Goal: Information Seeking & Learning: Compare options

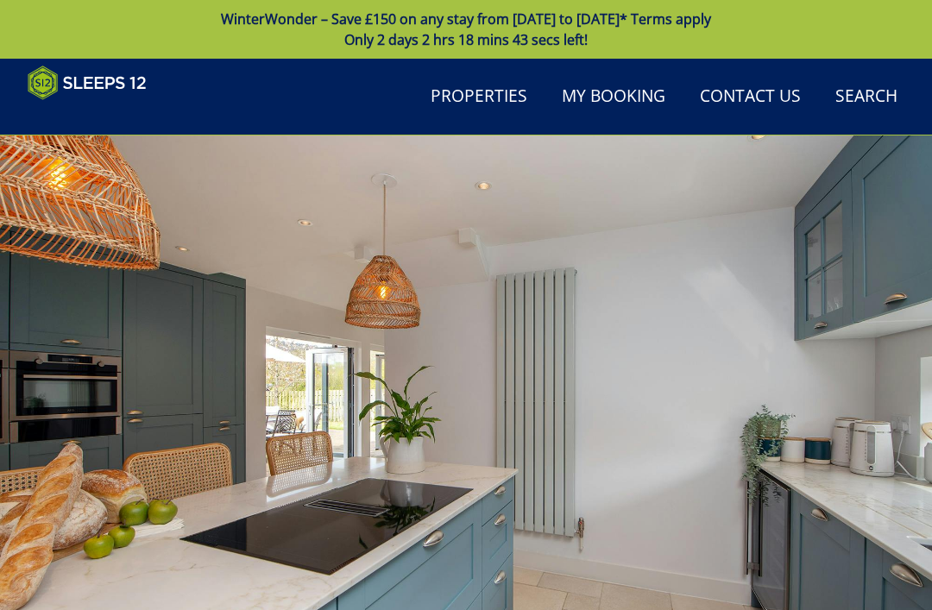
scroll to position [344, 0]
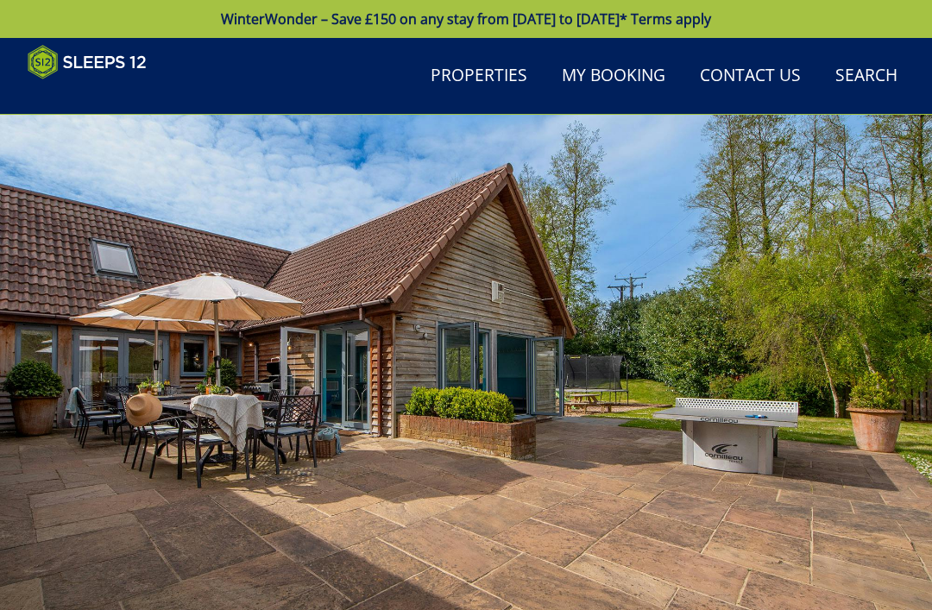
scroll to position [528, 0]
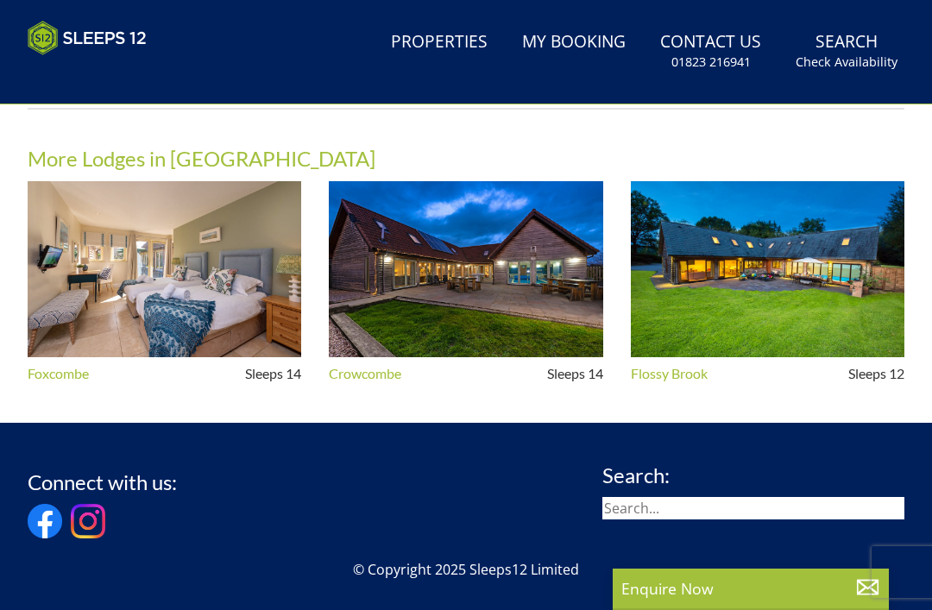
click at [439, 275] on img at bounding box center [466, 269] width 274 height 177
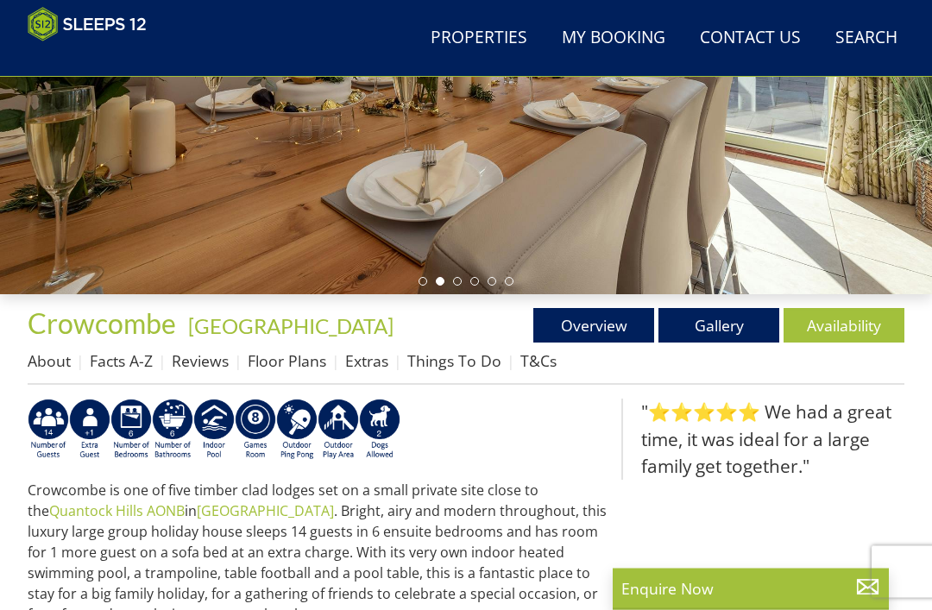
scroll to position [363, 0]
click at [273, 356] on link "Floor Plans" at bounding box center [287, 360] width 79 height 21
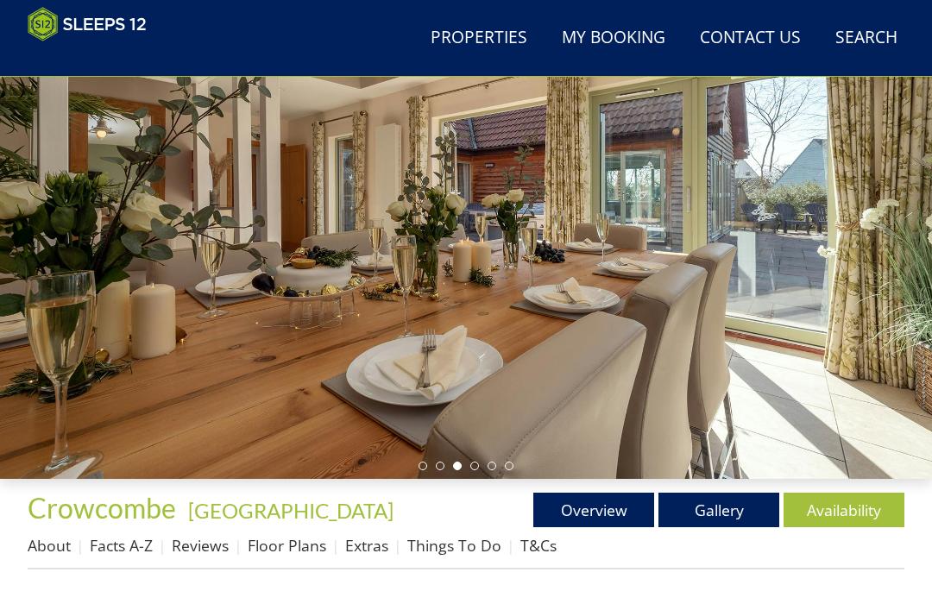
scroll to position [179, 0]
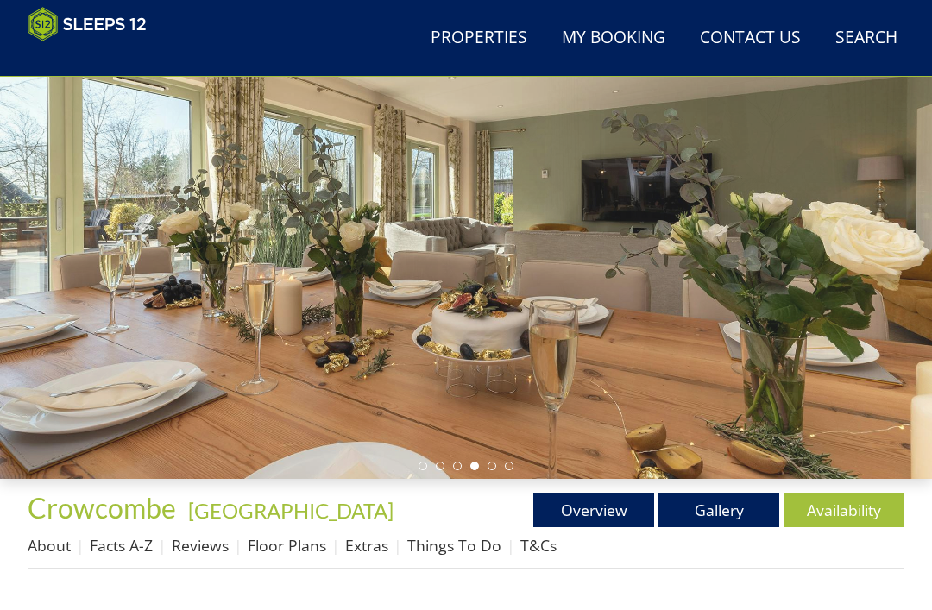
click at [724, 521] on link "Gallery" at bounding box center [719, 510] width 121 height 35
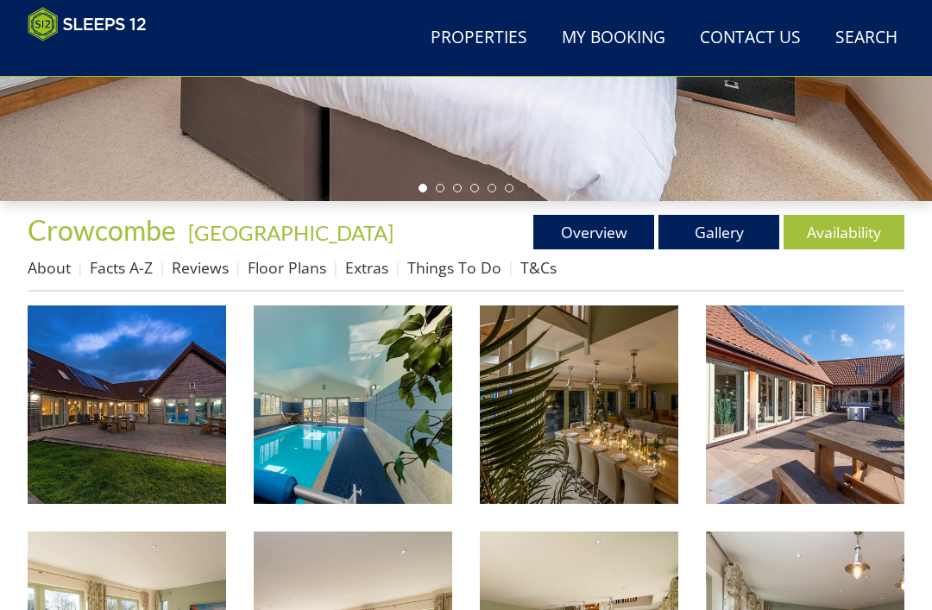
scroll to position [465, 0]
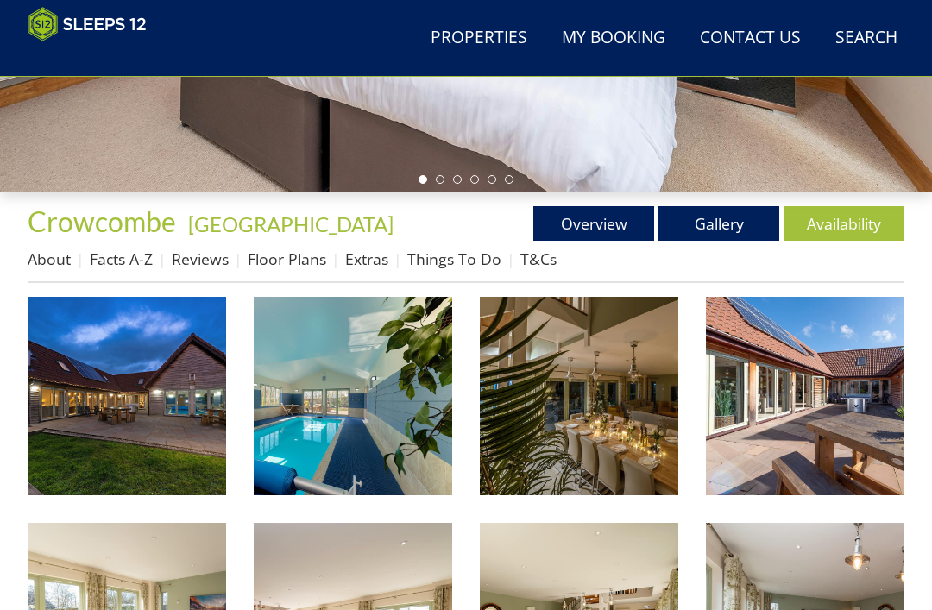
click at [335, 444] on img at bounding box center [353, 396] width 199 height 199
click at [287, 258] on link "Floor Plans" at bounding box center [287, 259] width 79 height 21
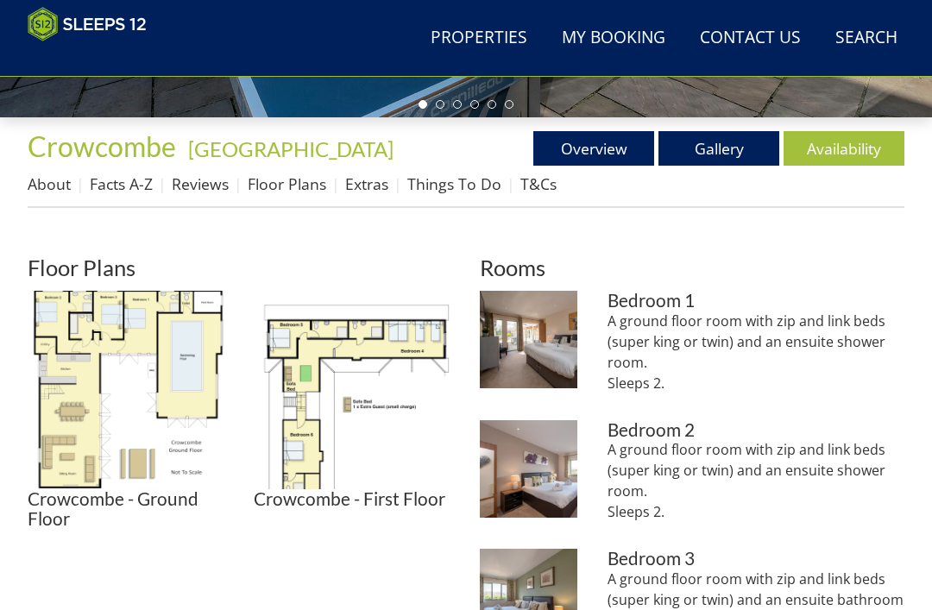
scroll to position [545, 0]
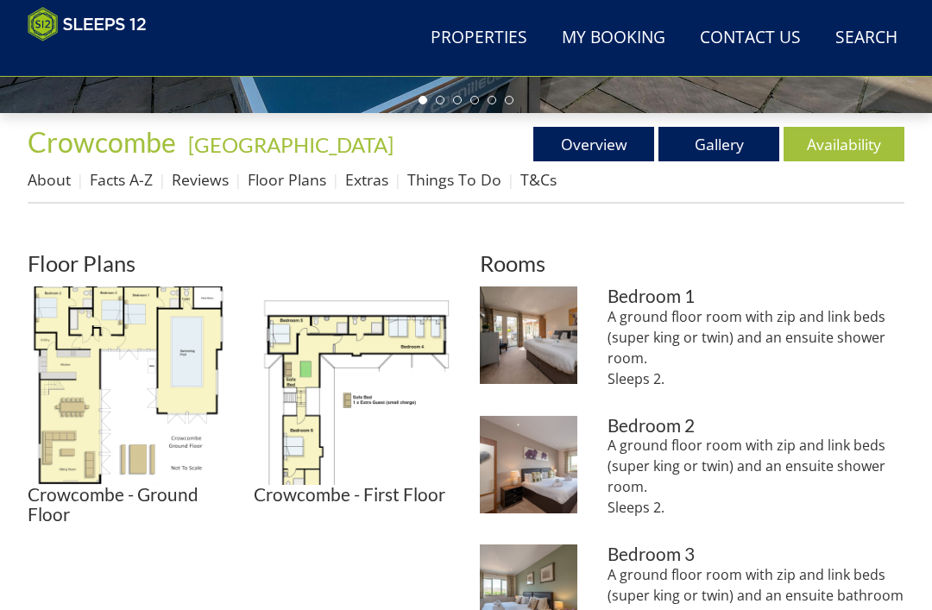
click at [88, 318] on img at bounding box center [127, 386] width 199 height 199
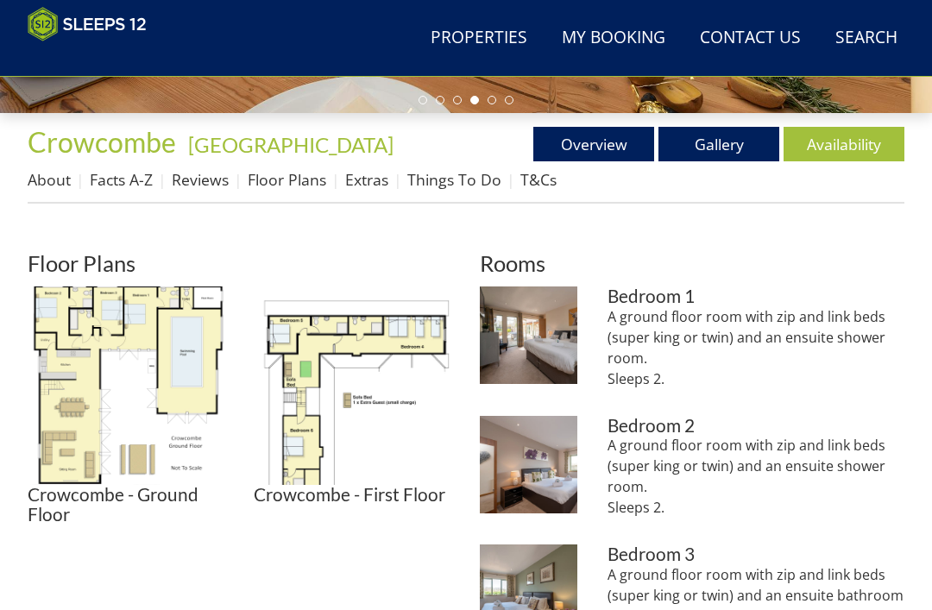
click at [111, 338] on img at bounding box center [127, 386] width 199 height 199
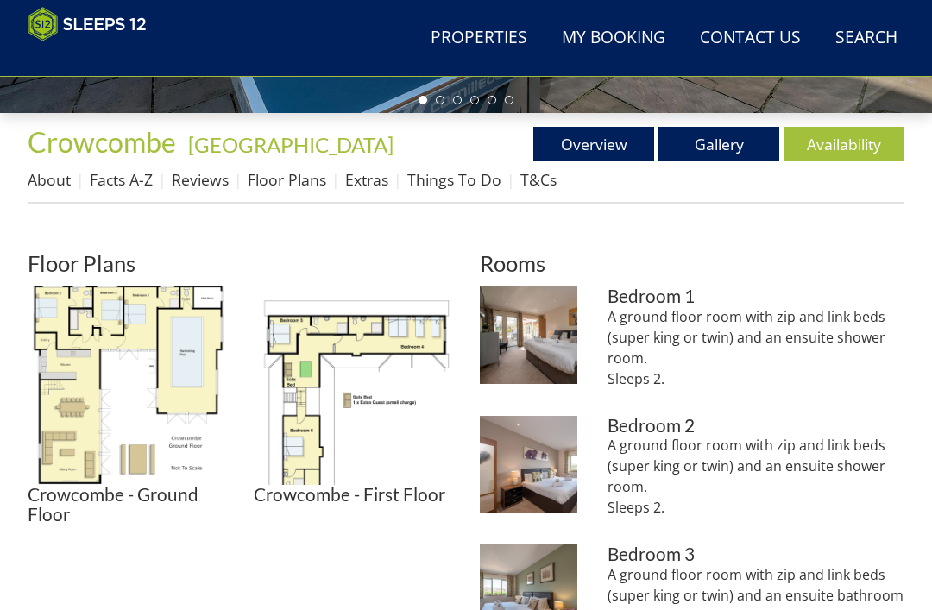
click at [306, 368] on img at bounding box center [353, 386] width 199 height 199
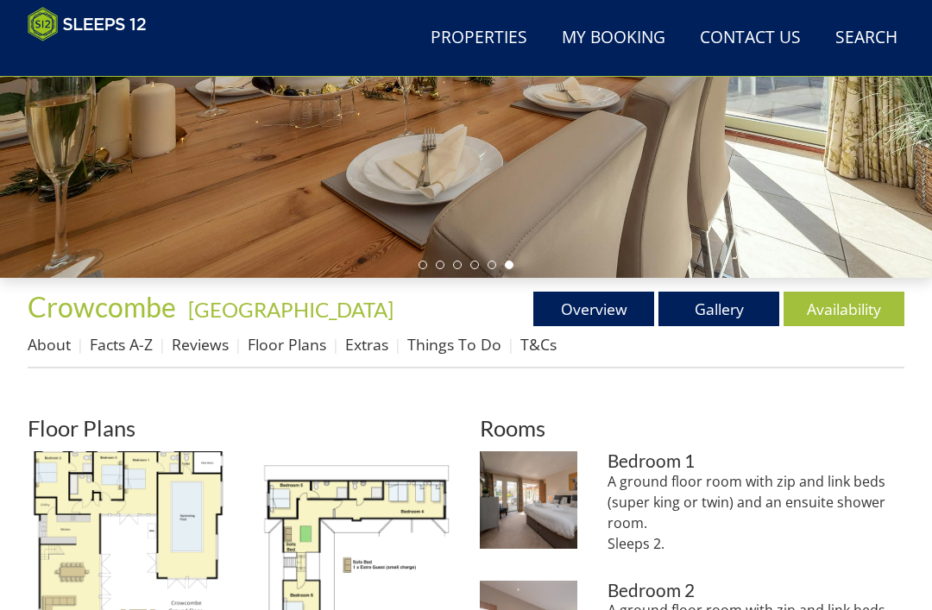
scroll to position [380, 0]
click at [193, 339] on link "Reviews" at bounding box center [200, 344] width 57 height 21
